Goal: Task Accomplishment & Management: Complete application form

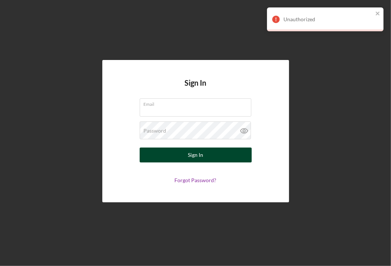
type input "[EMAIL_ADDRESS][DOMAIN_NAME]"
click at [199, 156] on div "Sign In" at bounding box center [195, 155] width 15 height 15
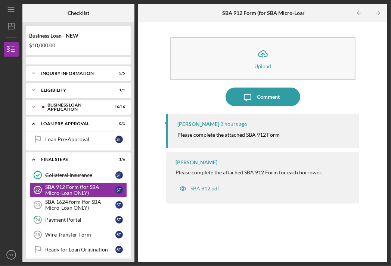
scroll to position [22, 0]
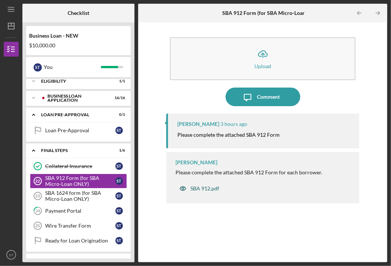
click at [200, 189] on div "SBA 912.pdf" at bounding box center [204, 189] width 29 height 6
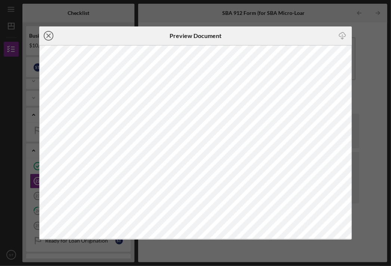
click at [49, 37] on line at bounding box center [49, 36] width 4 height 4
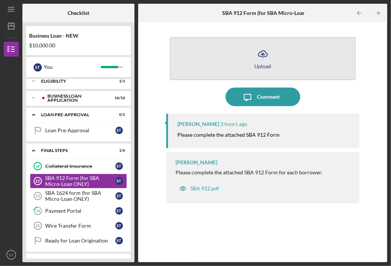
click at [267, 60] on icon "Icon/Upload" at bounding box center [262, 54] width 19 height 19
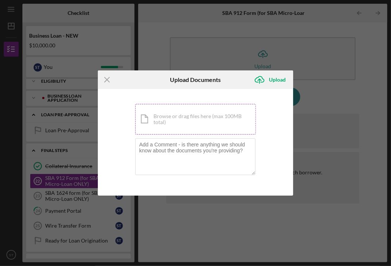
click at [190, 126] on div "Icon/Document Browse or drag files here (max 100MB total) Tap to choose files o…" at bounding box center [195, 119] width 121 height 31
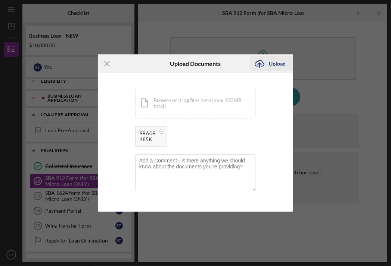
click at [275, 67] on div "Upload" at bounding box center [277, 63] width 17 height 15
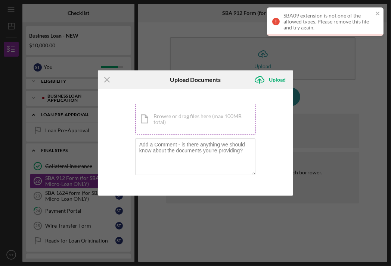
click at [194, 126] on div "Icon/Document Browse or drag files here (max 100MB total) Tap to choose files o…" at bounding box center [195, 119] width 121 height 31
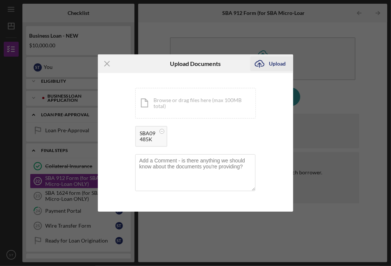
click at [270, 63] on div "Upload" at bounding box center [277, 63] width 17 height 15
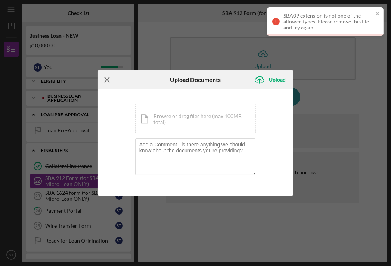
click at [105, 84] on icon "Icon/Menu Close" at bounding box center [107, 80] width 19 height 19
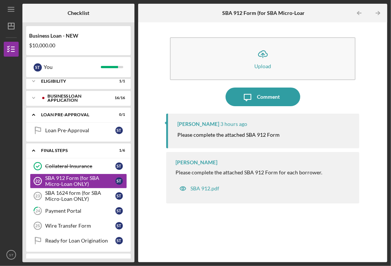
click at [2, 71] on div "Icon/Menu SBA 912 Form (for SBA Micro-Loan ONLY) 22 SBA 912 Form (for SBA Micro…" at bounding box center [195, 133] width 391 height 266
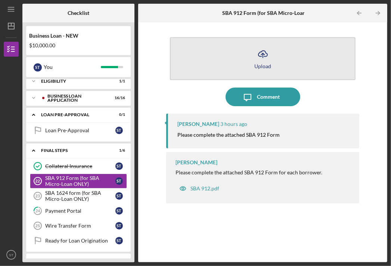
click at [285, 66] on button "Icon/Upload Upload" at bounding box center [263, 58] width 186 height 43
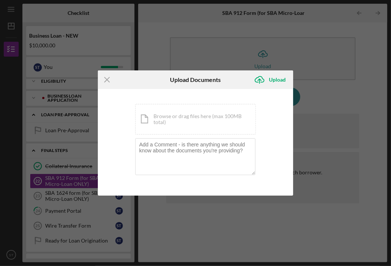
click at [199, 135] on div "You're uploading documents related to SBA 912 Form (for SBA Micro-Loan ONLY) . …" at bounding box center [195, 142] width 121 height 77
click at [204, 128] on div "Icon/Document Browse or drag files here (max 100MB total) Tap to choose files o…" at bounding box center [195, 119] width 121 height 31
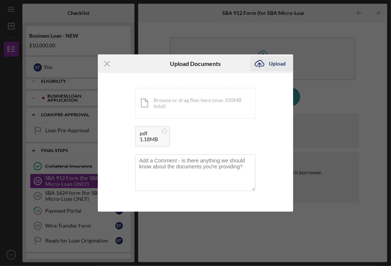
click at [276, 62] on div "Upload" at bounding box center [277, 63] width 17 height 15
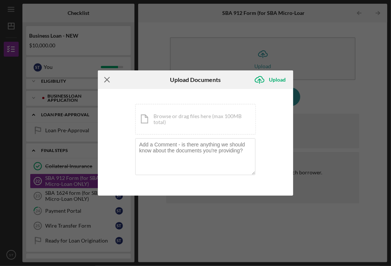
click at [109, 78] on line at bounding box center [106, 80] width 5 height 5
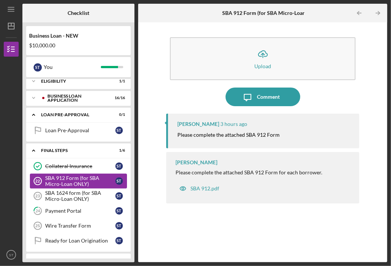
click at [90, 183] on div "SBA 912 Form (for SBA Micro-Loan ONLY)" at bounding box center [80, 181] width 70 height 12
click at [205, 189] on div "SBA 912.pdf" at bounding box center [204, 189] width 29 height 6
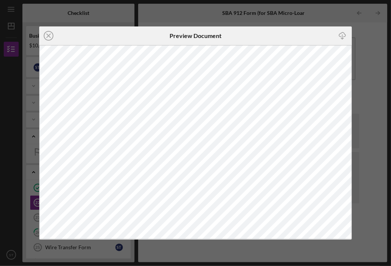
scroll to position [22, 0]
click at [48, 34] on icon "Icon/Close" at bounding box center [48, 35] width 19 height 19
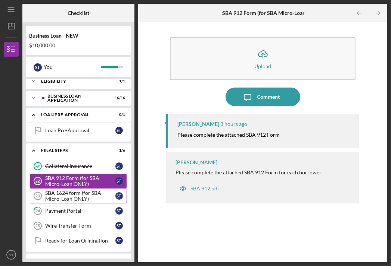
click at [49, 198] on div "SBA 1624 form (for SBA Micro-Loan ONLY)" at bounding box center [80, 196] width 70 height 12
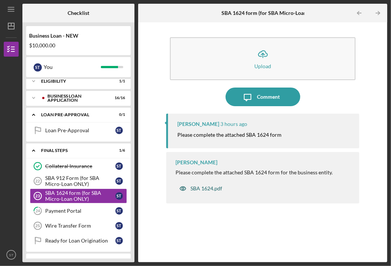
click at [198, 190] on div "SBA 1624.pdf" at bounding box center [206, 189] width 32 height 6
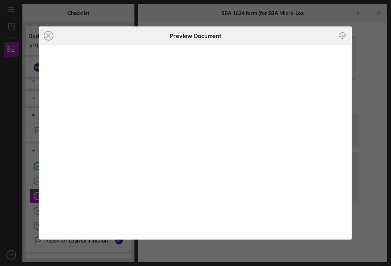
click at [343, 36] on icon "Icon/Download" at bounding box center [342, 36] width 17 height 17
